Goal: Check status

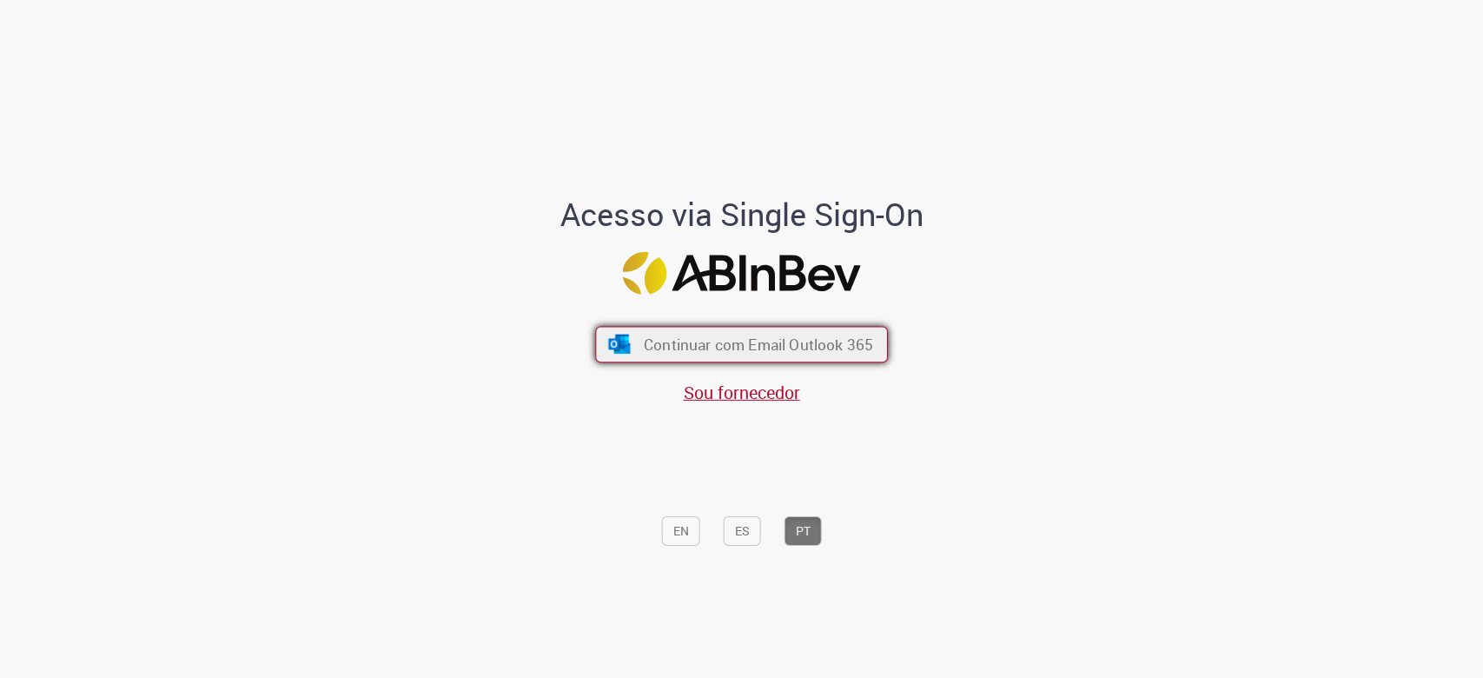
click at [691, 352] on span "Continuar com Email Outlook 365" at bounding box center [758, 344] width 229 height 20
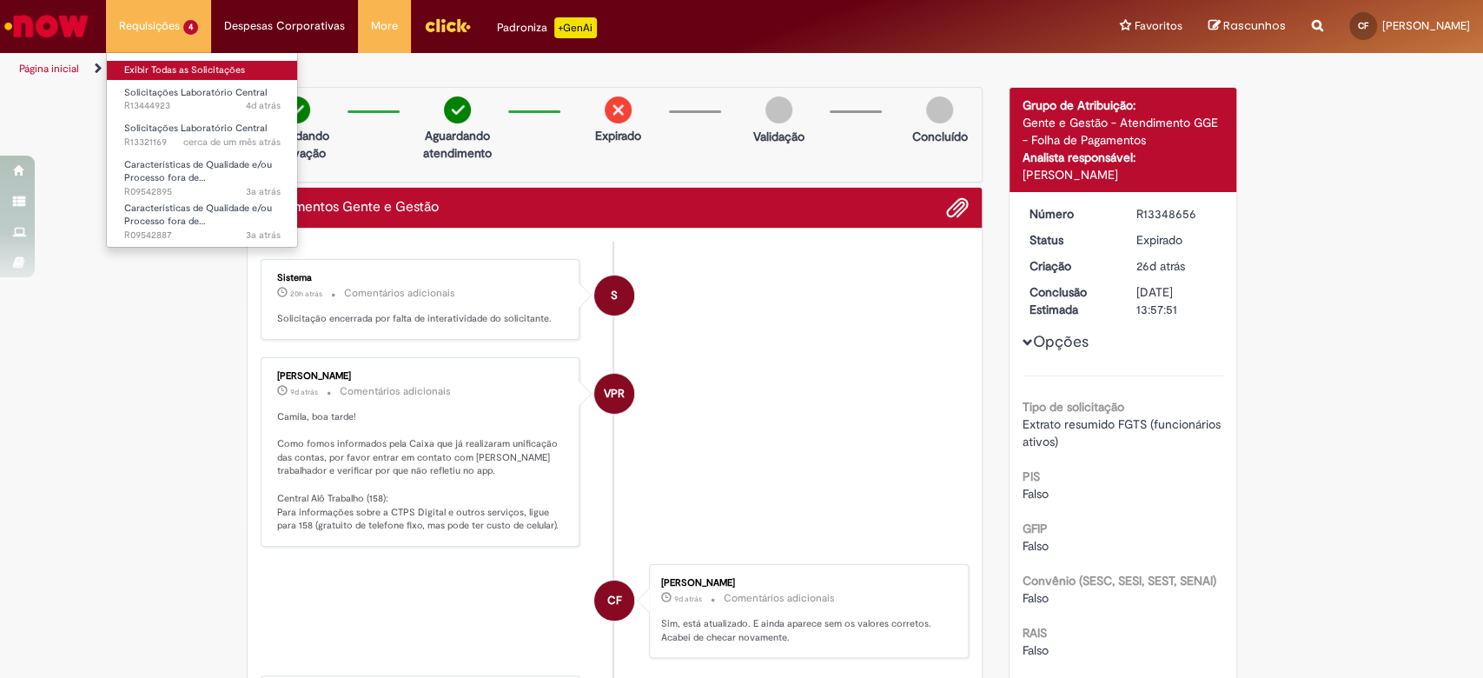
click at [174, 73] on link "Exibir Todas as Solicitações" at bounding box center [202, 70] width 191 height 19
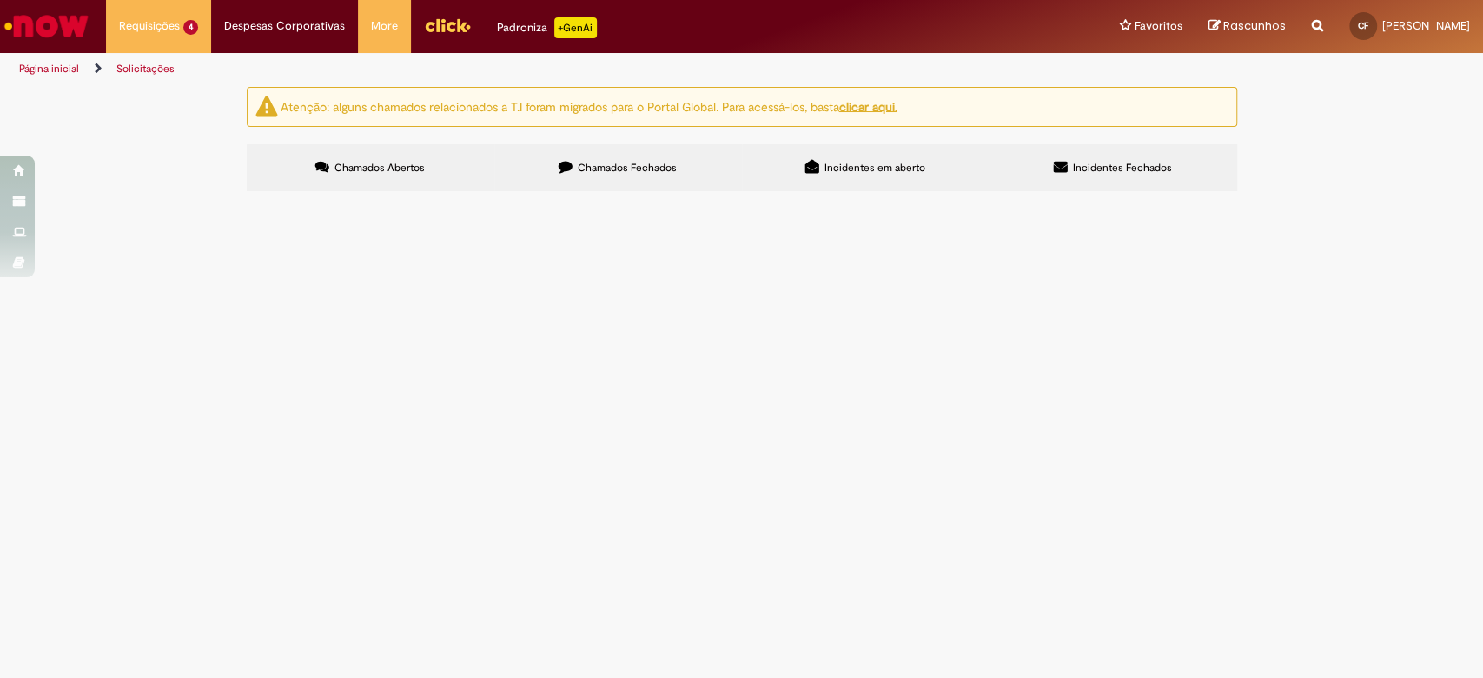
click at [0, 0] on span "Solicito degustação de prova e contra prova de Beats Gt, produção para homologa…" at bounding box center [0, 0] width 0 height 0
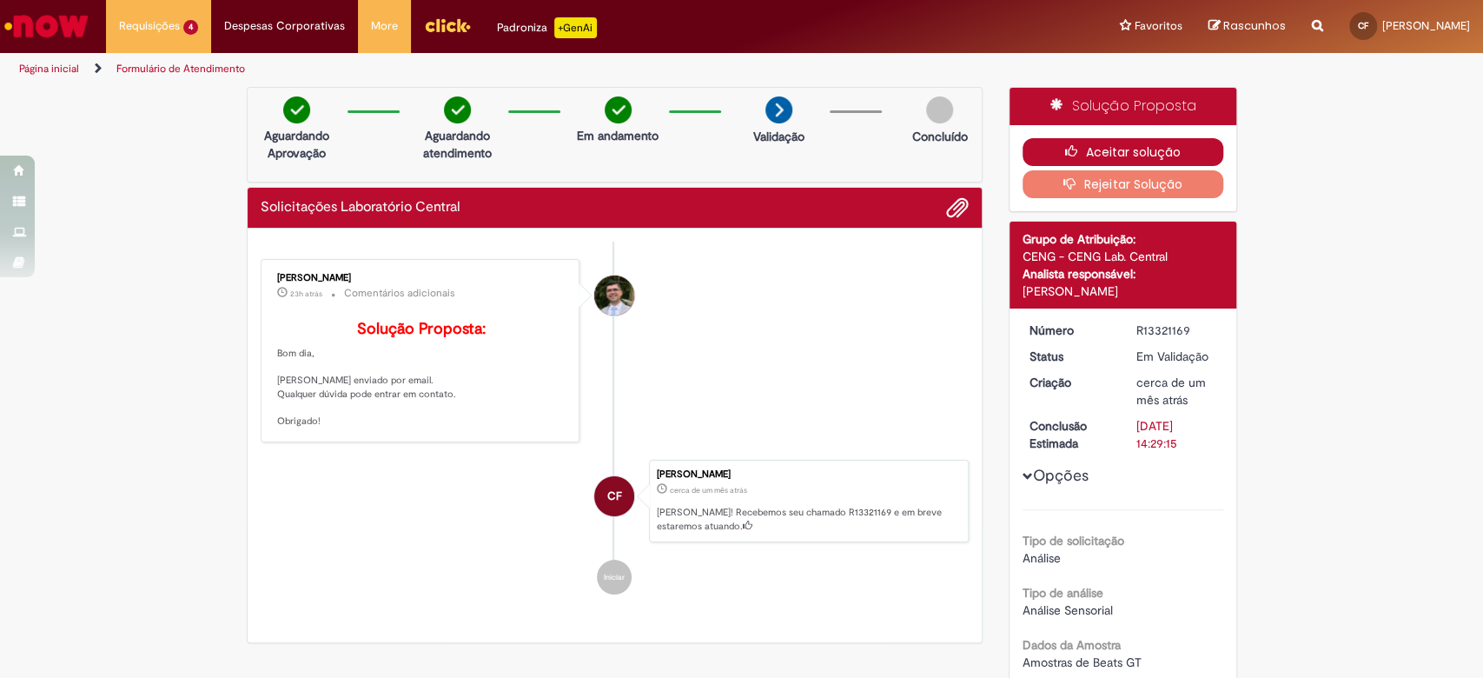
click at [1050, 149] on button "Aceitar solução" at bounding box center [1123, 152] width 201 height 28
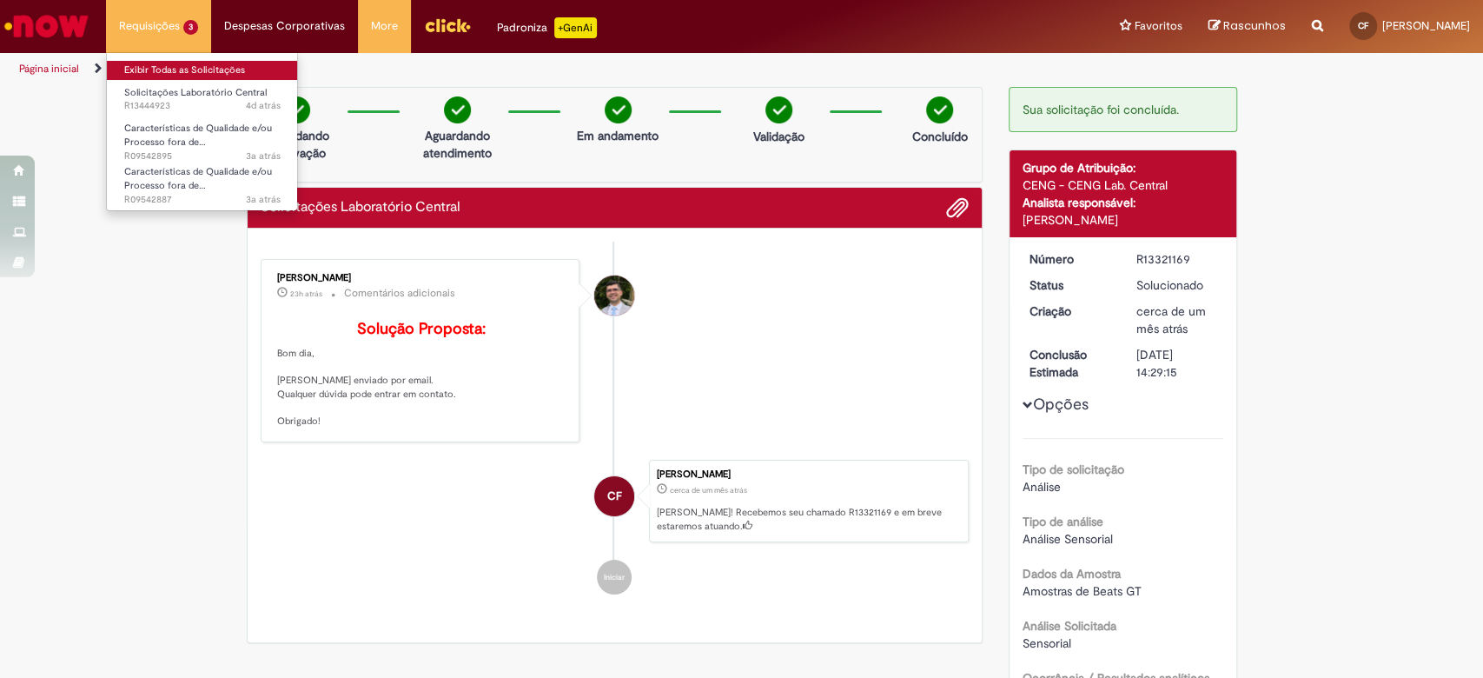
click at [177, 69] on link "Exibir Todas as Solicitações" at bounding box center [202, 70] width 191 height 19
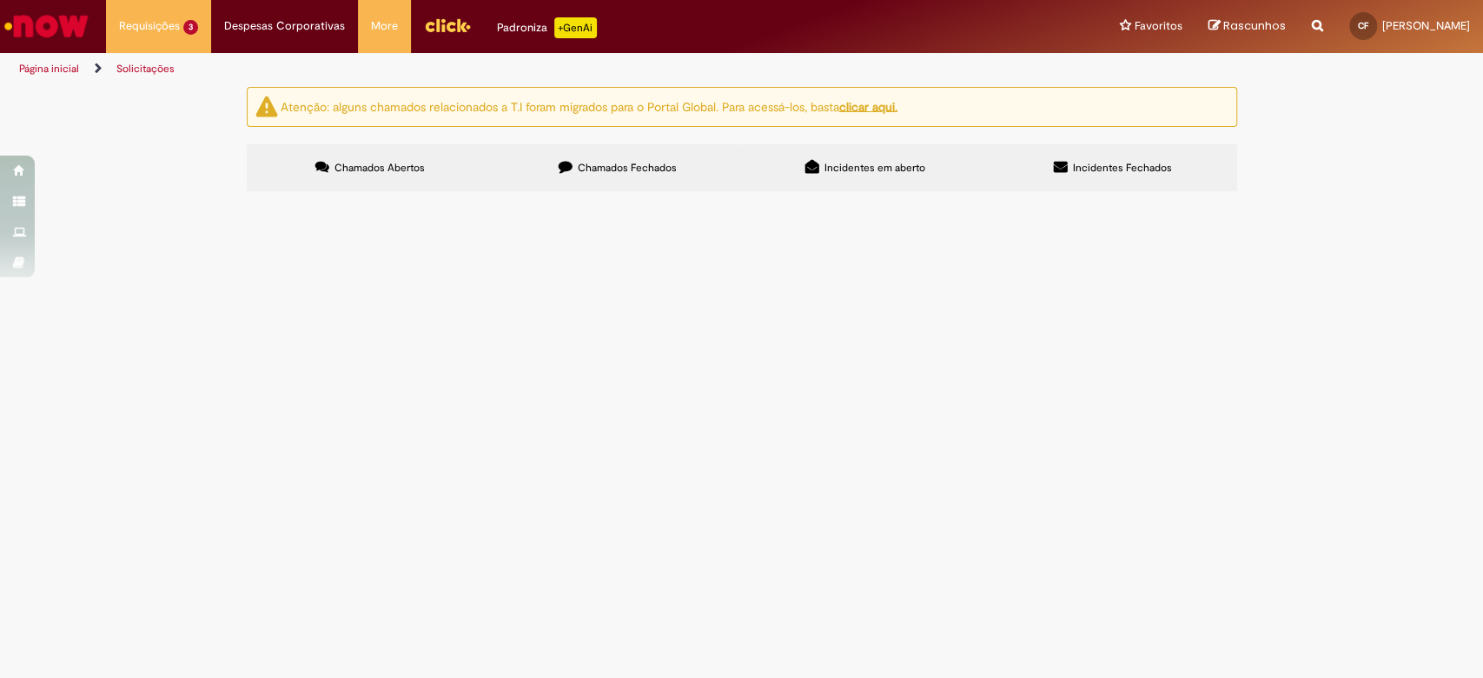
click at [570, 154] on label "Chamados Fechados" at bounding box center [618, 167] width 248 height 47
click at [0, 0] on span "Amostra enviada para degustação no painel da zona conforme padrão de aprovação …" at bounding box center [0, 0] width 0 height 0
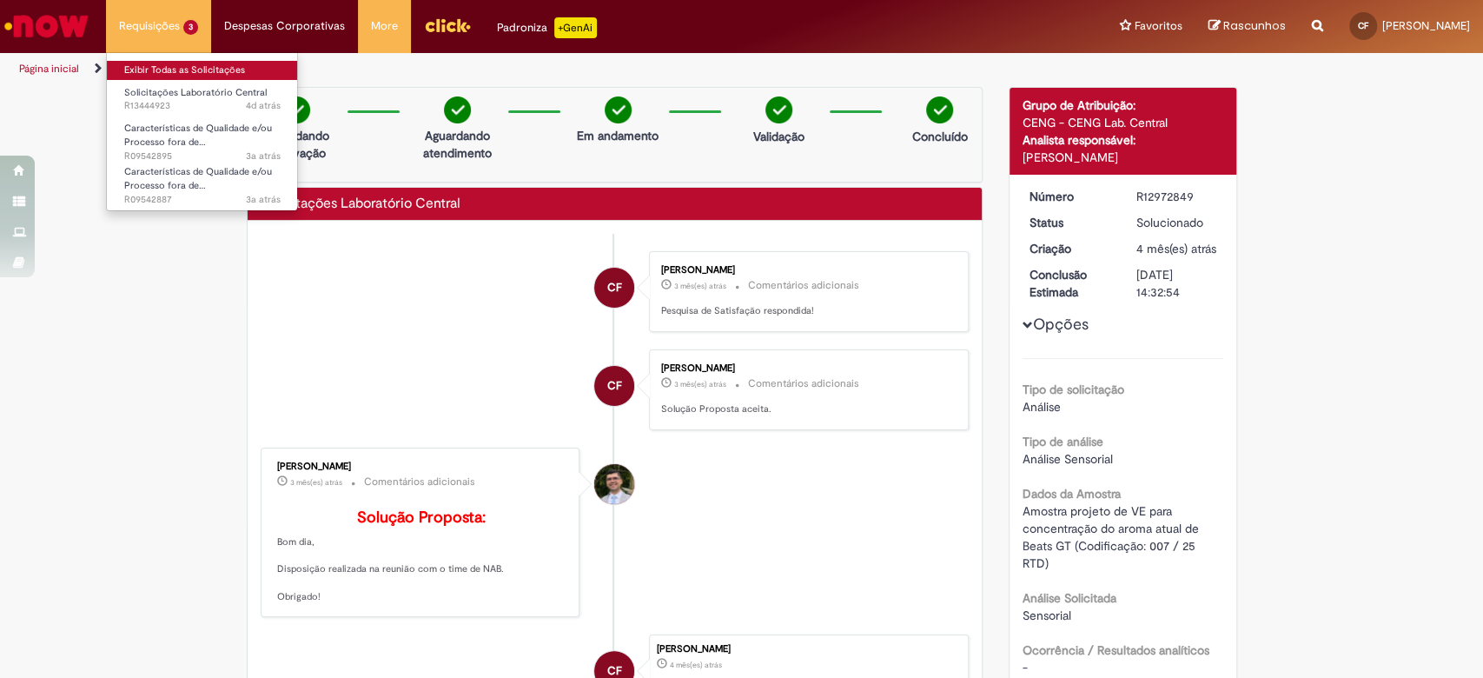
click at [167, 73] on link "Exibir Todas as Solicitações" at bounding box center [202, 70] width 191 height 19
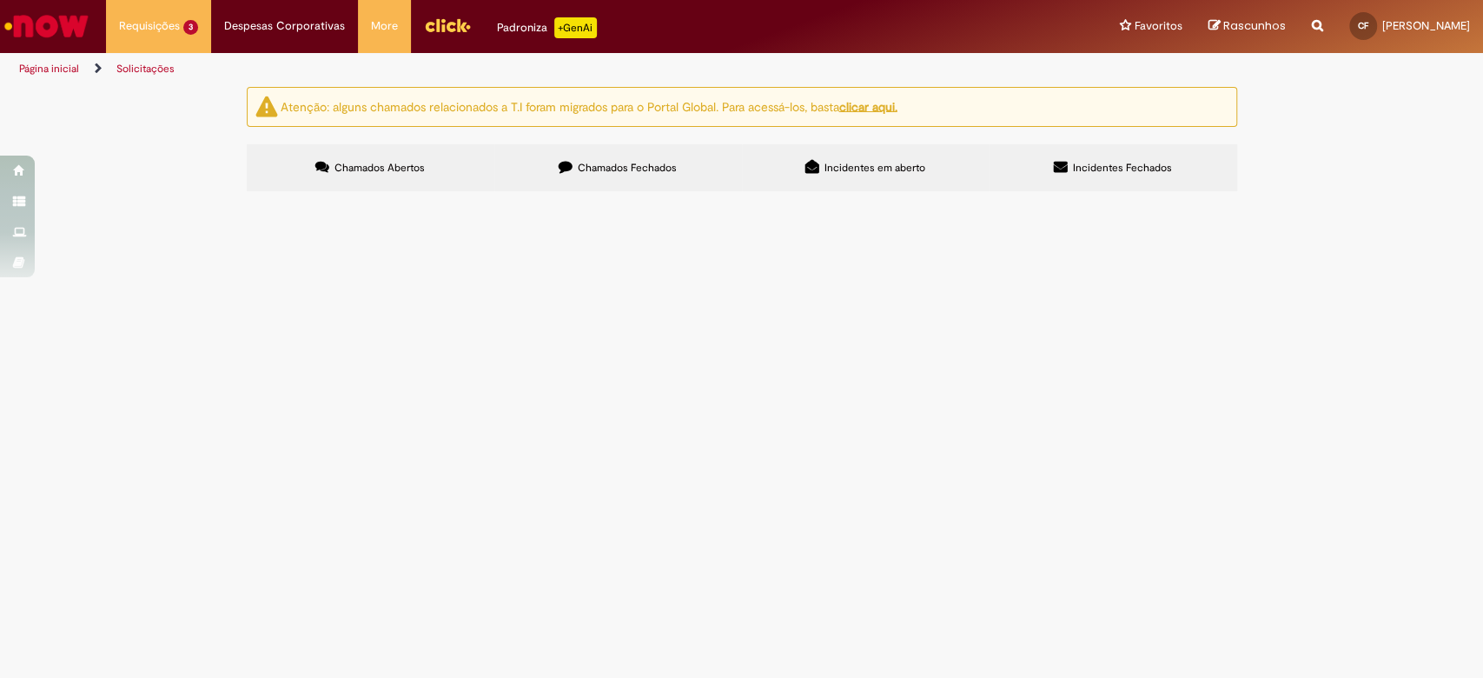
click at [649, 166] on span "Chamados Fechados" at bounding box center [627, 168] width 99 height 14
click at [0, 0] on link "2" at bounding box center [0, 0] width 0 height 0
click at [0, 0] on link "1" at bounding box center [0, 0] width 0 height 0
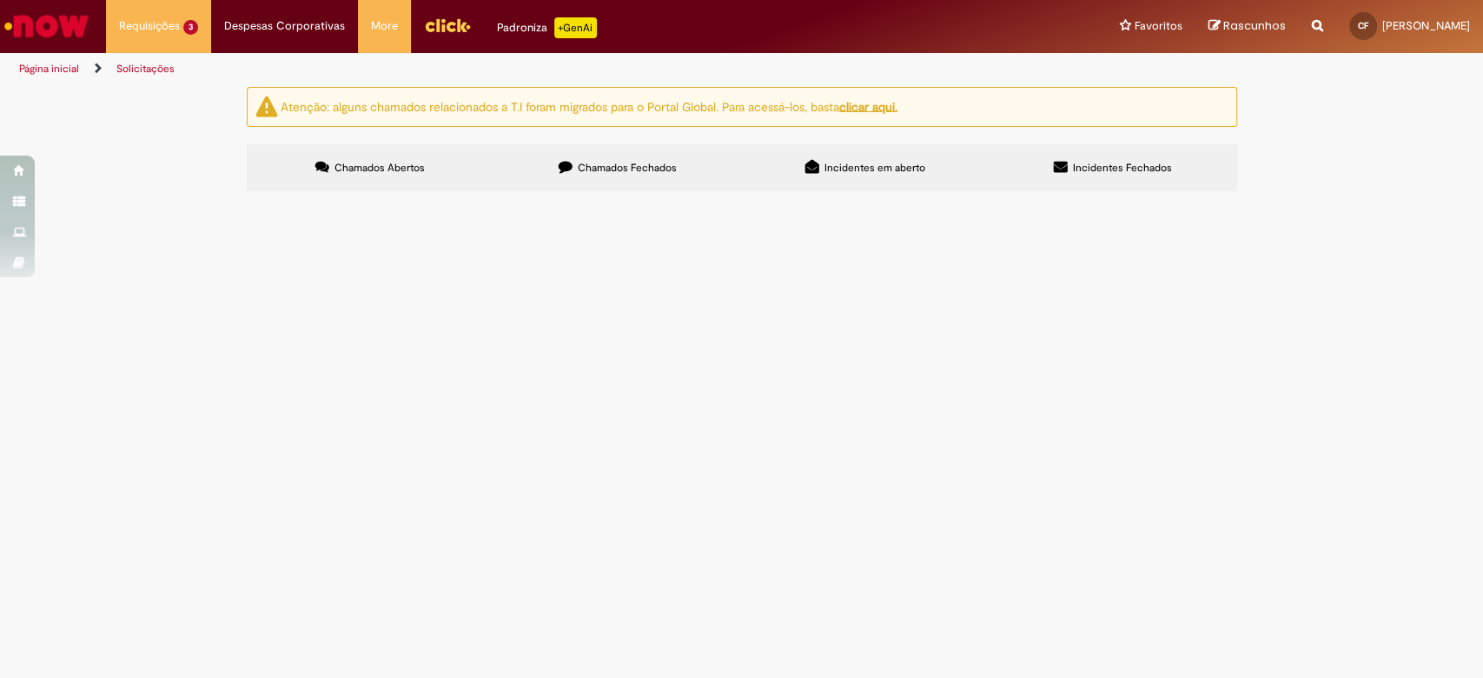
scroll to position [921, 0]
